Goal: Information Seeking & Learning: Find specific fact

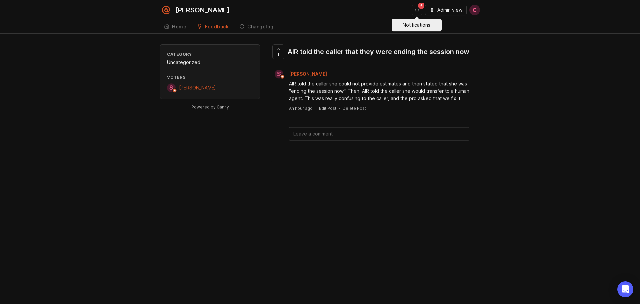
click at [416, 9] on button "Notifications" at bounding box center [417, 10] width 11 height 11
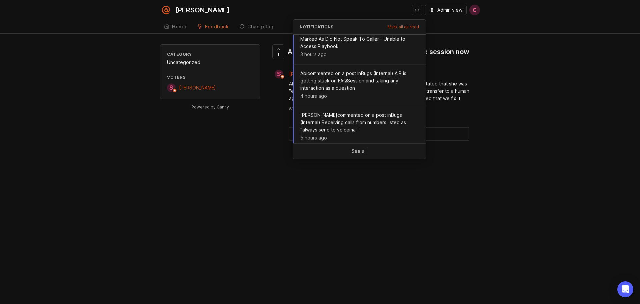
scroll to position [279, 0]
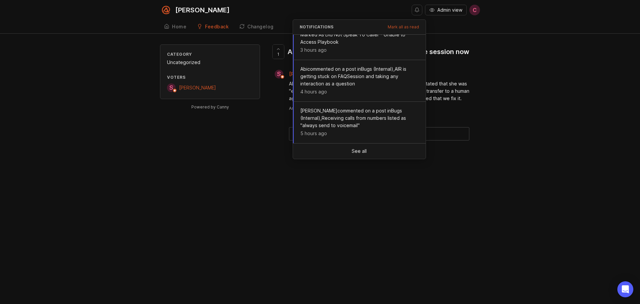
click at [515, 116] on div "Category Uncategorized Voters S [PERSON_NAME] Powered by Canny 1 AIR told the c…" at bounding box center [320, 102] width 640 height 117
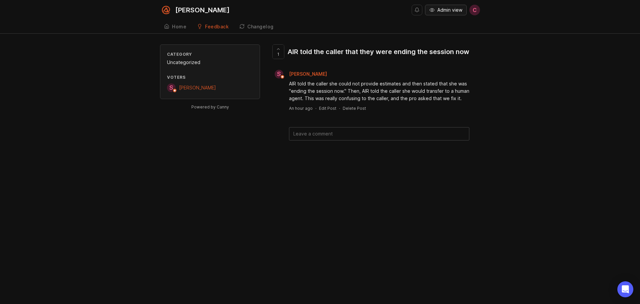
click at [444, 12] on span "Admin view" at bounding box center [449, 10] width 25 height 7
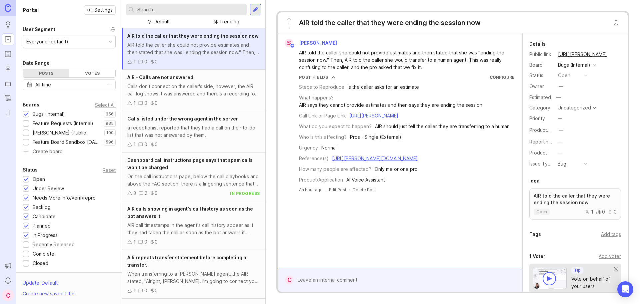
click at [176, 9] on input "text" at bounding box center [190, 9] width 107 height 7
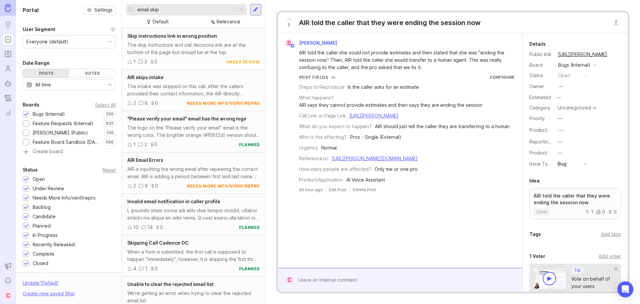
click at [138, 10] on input "email skip" at bounding box center [185, 9] width 97 height 7
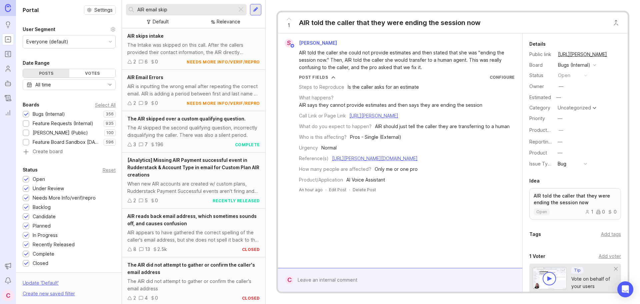
click at [158, 9] on input "AIR email skip" at bounding box center [185, 9] width 97 height 7
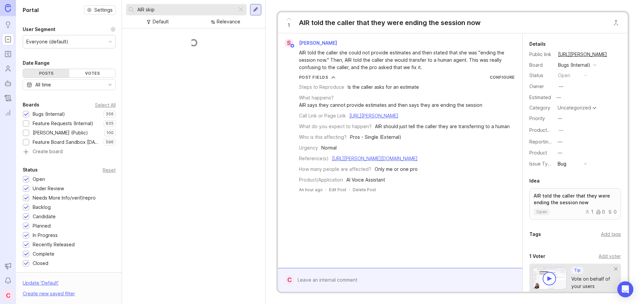
click at [171, 9] on input "AIR skip" at bounding box center [185, 9] width 97 height 7
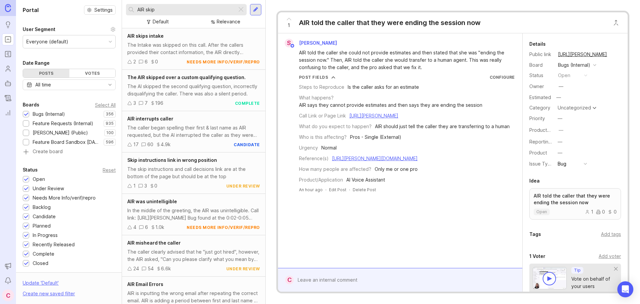
click at [175, 9] on input "AIR skip" at bounding box center [185, 9] width 97 height 7
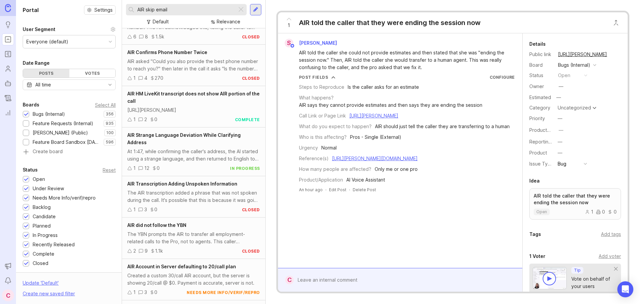
scroll to position [3018, 0]
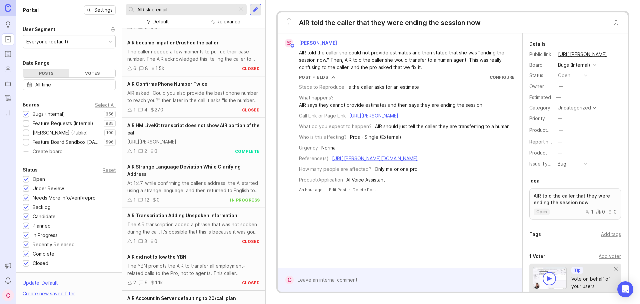
click at [155, 10] on input "AIR skip email" at bounding box center [185, 9] width 97 height 7
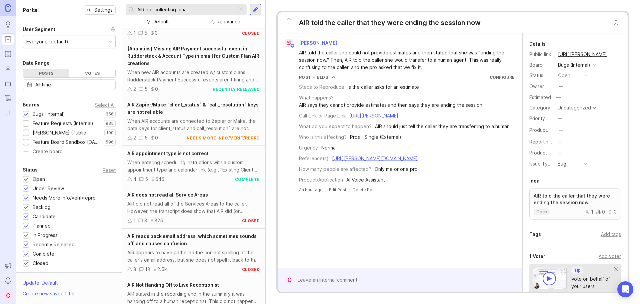
scroll to position [1124, 0]
type input "AIR not collecting email"
click at [219, 22] on div "Relevance" at bounding box center [229, 21] width 24 height 7
click at [213, 22] on div at bounding box center [212, 22] width 5 height 5
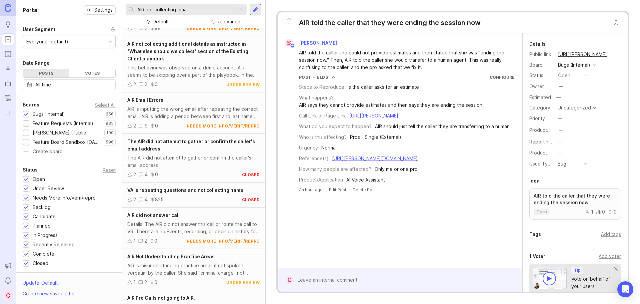
scroll to position [0, 0]
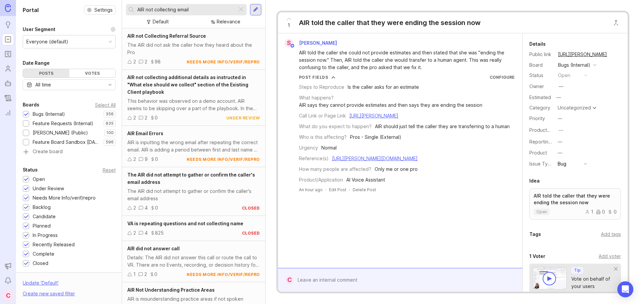
click at [239, 9] on div at bounding box center [241, 9] width 8 height 9
